Goal: Information Seeking & Learning: Learn about a topic

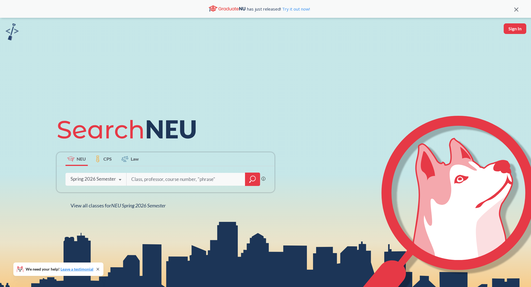
click at [150, 182] on input "search" at bounding box center [186, 180] width 110 height 12
type input "CS5335"
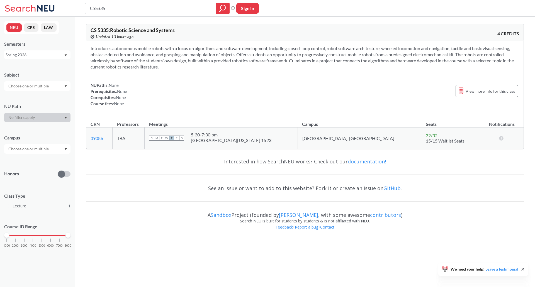
click at [110, 10] on input "CS5335" at bounding box center [150, 8] width 122 height 9
type input "d"
click at [32, 54] on div "Spring 2026" at bounding box center [35, 55] width 58 height 6
click at [26, 80] on div "Fall 2025" at bounding box center [38, 82] width 63 height 6
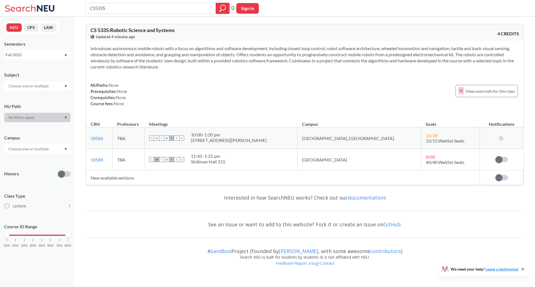
click at [36, 53] on div "Fall 2025" at bounding box center [35, 55] width 58 height 6
click at [28, 102] on div "Fall 2024" at bounding box center [38, 103] width 63 height 6
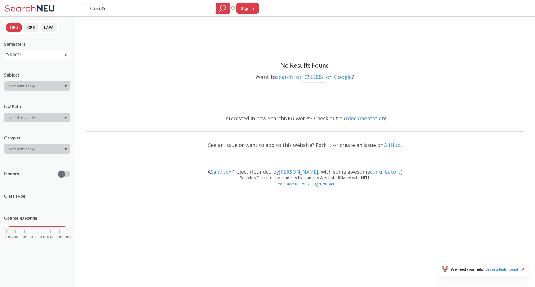
click at [14, 52] on div "Fall 2024" at bounding box center [35, 55] width 58 height 6
click at [16, 69] on span "Spring 2026" at bounding box center [18, 67] width 22 height 6
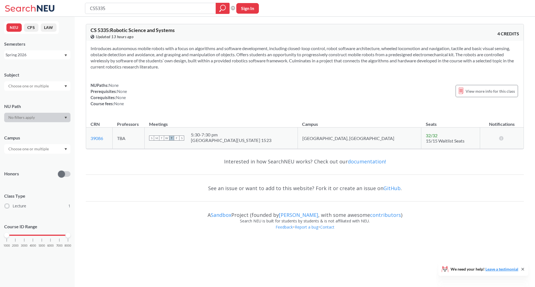
click at [25, 52] on div "Spring 2026" at bounding box center [35, 55] width 58 height 6
click at [30, 102] on div "Spring 2024" at bounding box center [37, 108] width 66 height 15
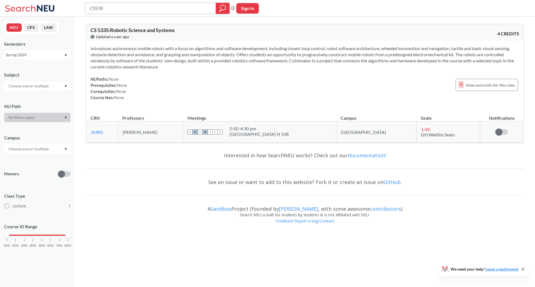
type input "CS5180"
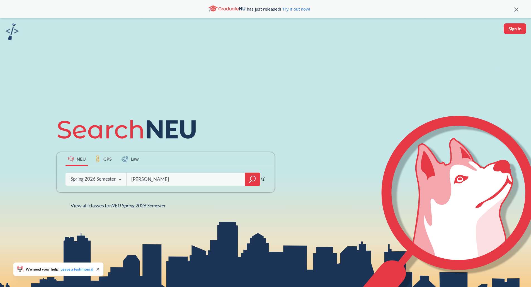
type input "[PERSON_NAME]"
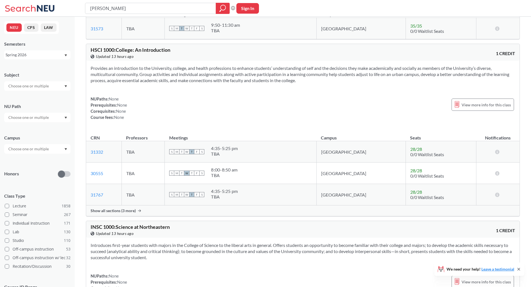
scroll to position [1584, 0]
drag, startPoint x: 119, startPoint y: 7, endPoint x: 51, endPoint y: 6, distance: 67.4
click at [51, 6] on div "[PERSON_NAME] Phrase search guarantees the exact search appears in the results.…" at bounding box center [265, 8] width 531 height 17
type input "mechanics of materials"
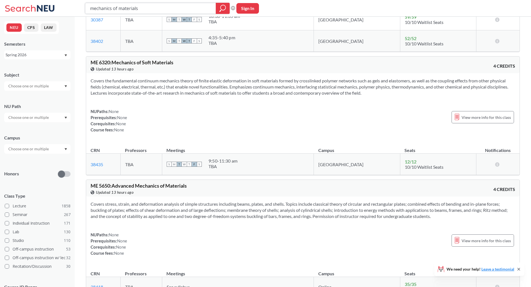
scroll to position [167, 0]
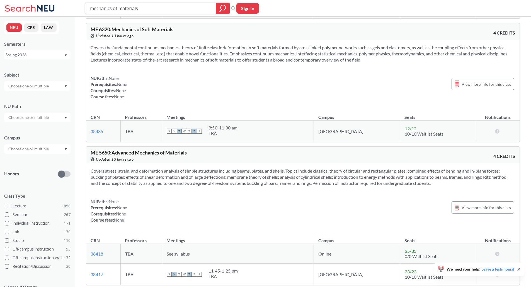
drag, startPoint x: 139, startPoint y: 8, endPoint x: 77, endPoint y: 12, distance: 62.8
click at [77, 12] on div "mechanics of materials Phrase search guarantees the exact search appears in the…" at bounding box center [265, 8] width 531 height 17
type input "fluid"
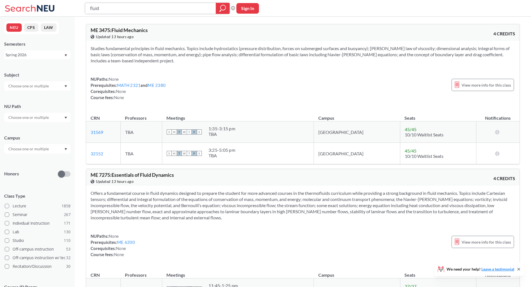
type input "mechanics of materials"
